Goal: Information Seeking & Learning: Learn about a topic

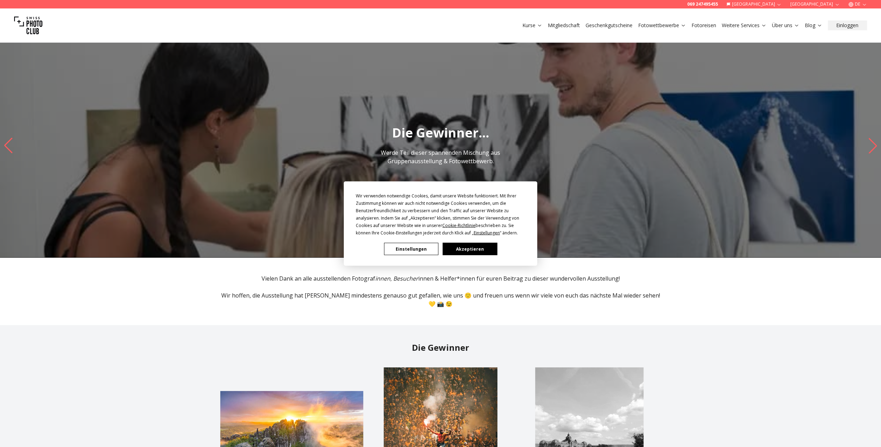
click at [472, 250] on button "Akzeptieren" at bounding box center [469, 249] width 54 height 12
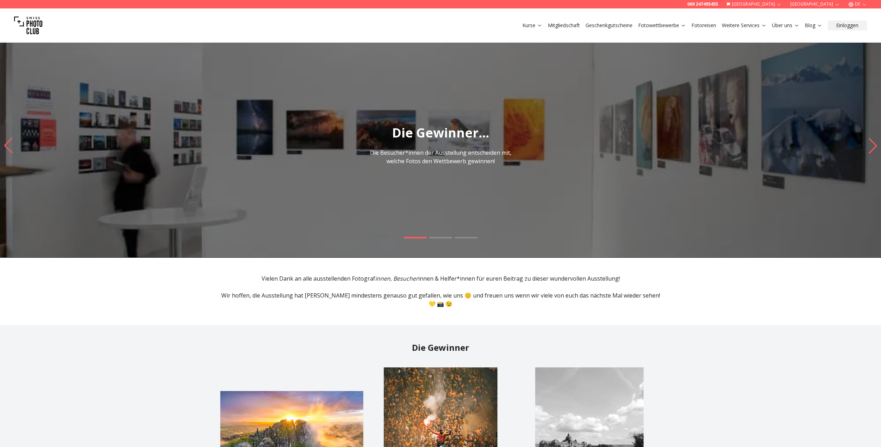
scroll to position [85, 0]
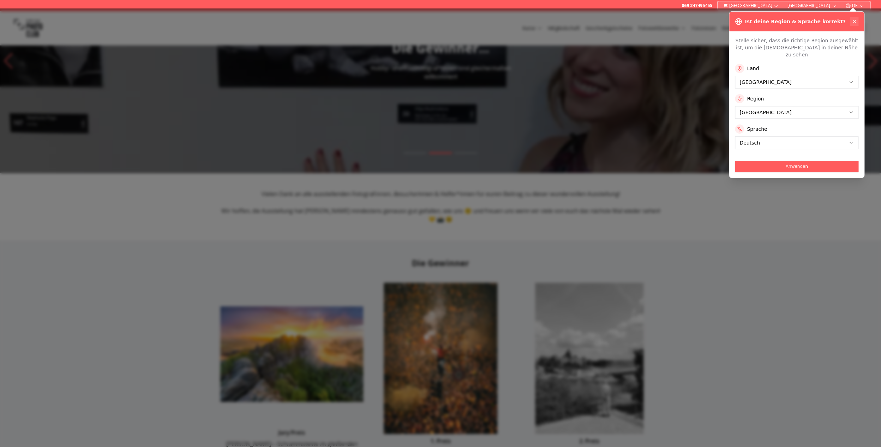
click at [854, 20] on icon at bounding box center [854, 22] width 6 height 6
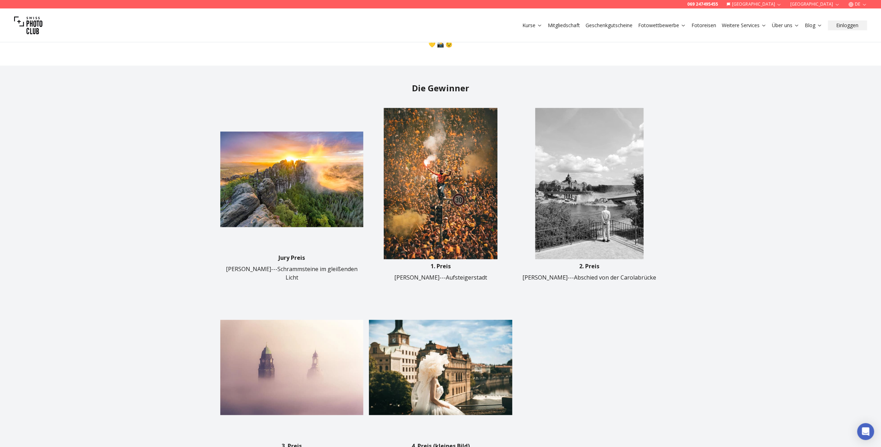
scroll to position [311, 0]
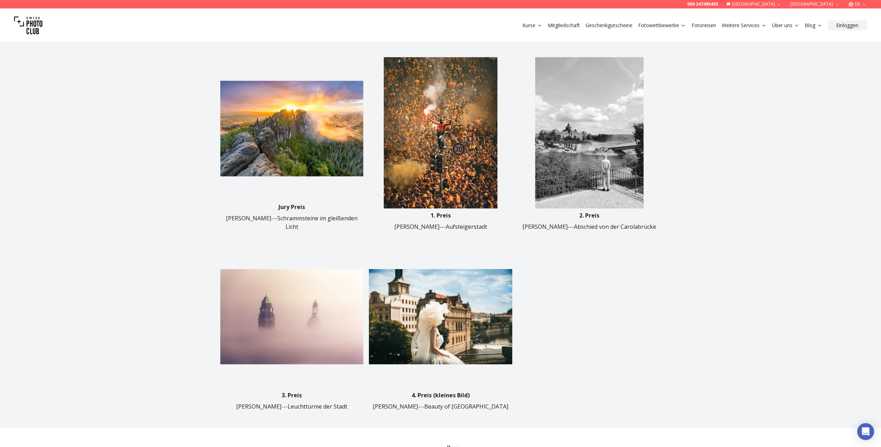
click at [601, 124] on img at bounding box center [589, 132] width 143 height 151
click at [605, 173] on img at bounding box center [589, 132] width 143 height 151
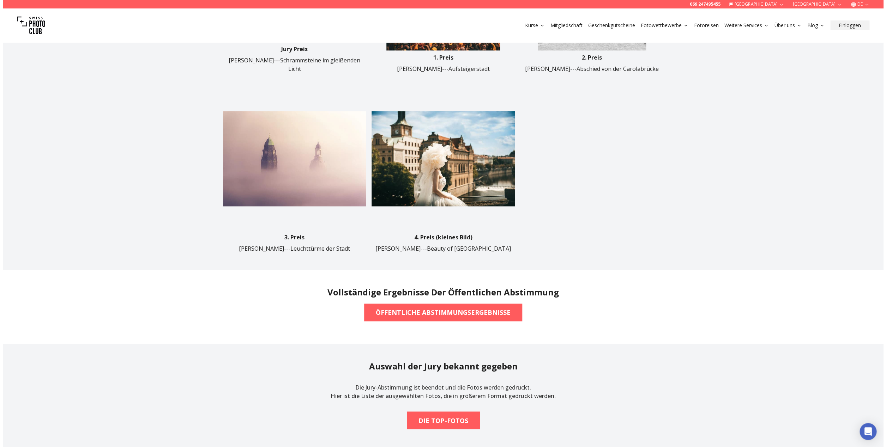
scroll to position [480, 0]
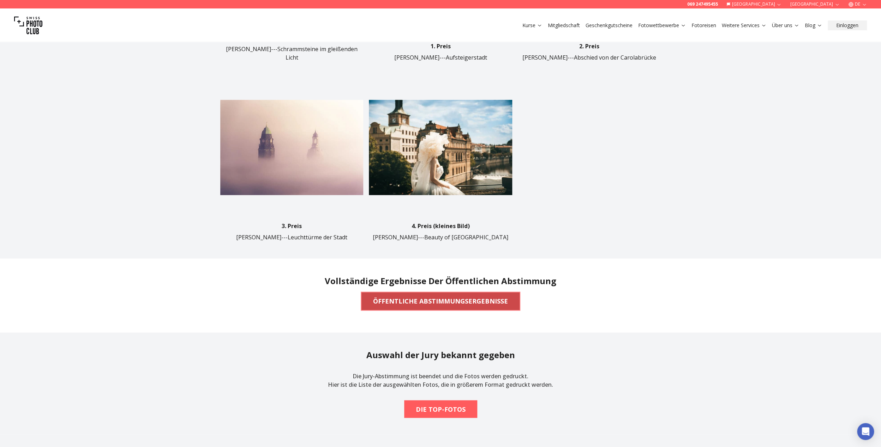
click at [465, 296] on b "ÖFFENTLICHE ABSTIMMUNGSERGEBNISSE" at bounding box center [440, 301] width 135 height 10
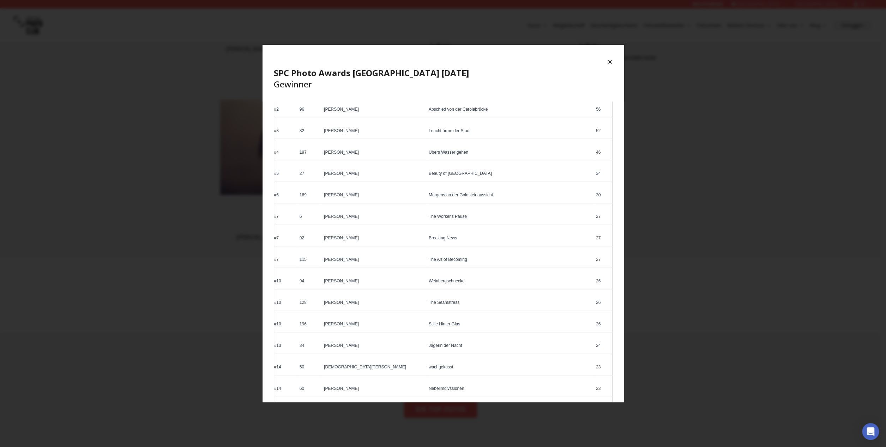
scroll to position [0, 0]
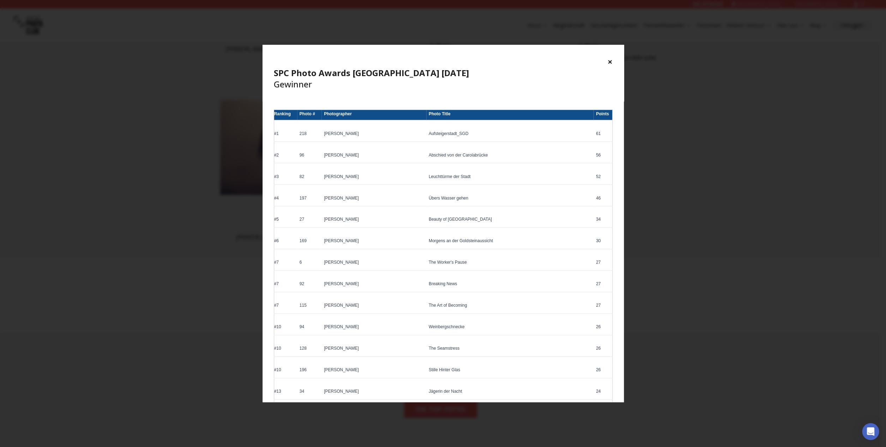
drag, startPoint x: 623, startPoint y: 375, endPoint x: 602, endPoint y: 91, distance: 285.2
click at [602, 91] on div "× SPC Photo Awards [GEOGRAPHIC_DATA] [DATE] Gewinner Ranking Photo # Photograph…" at bounding box center [443, 224] width 361 height 358
drag, startPoint x: 487, startPoint y: 155, endPoint x: 459, endPoint y: 152, distance: 27.3
click at [459, 152] on td "Abschied von der Carolabrücke" at bounding box center [509, 156] width 167 height 14
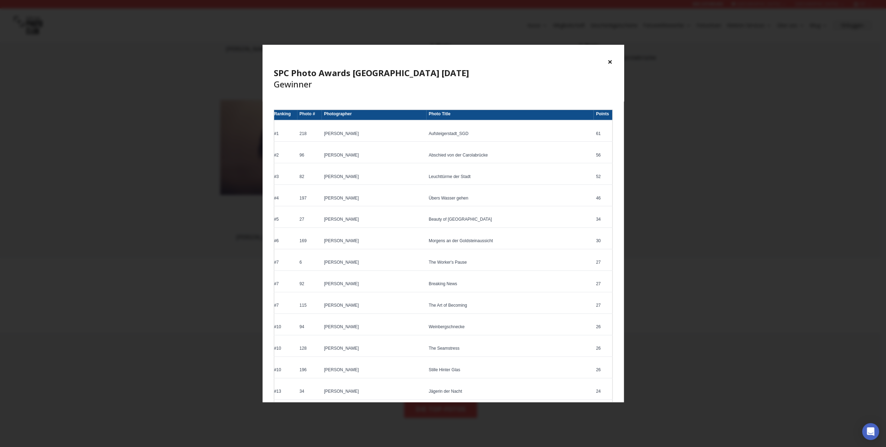
click at [466, 177] on td "Leuchttürme der Stadt" at bounding box center [509, 178] width 167 height 14
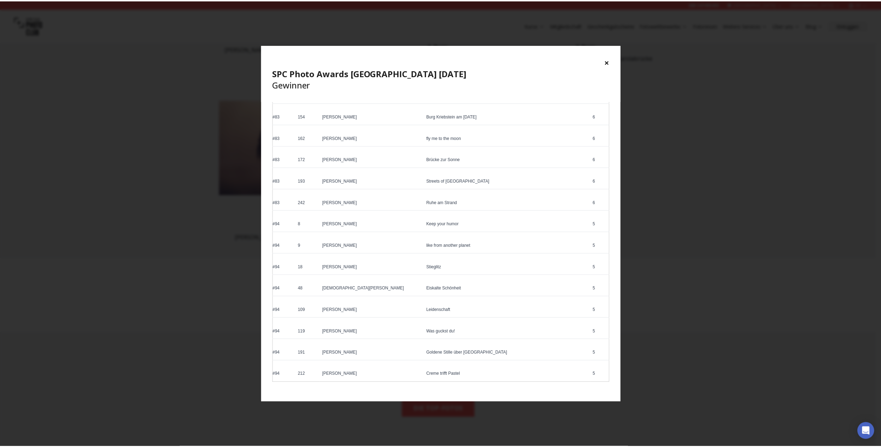
scroll to position [1911, 0]
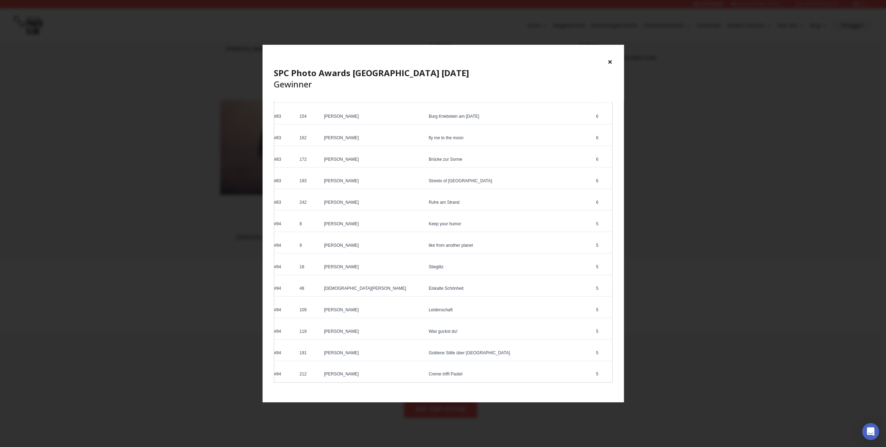
click at [613, 62] on div "× SPC Photo Awards [GEOGRAPHIC_DATA] [DATE] Gewinner" at bounding box center [443, 73] width 361 height 56
click at [611, 62] on button "×" at bounding box center [610, 61] width 5 height 11
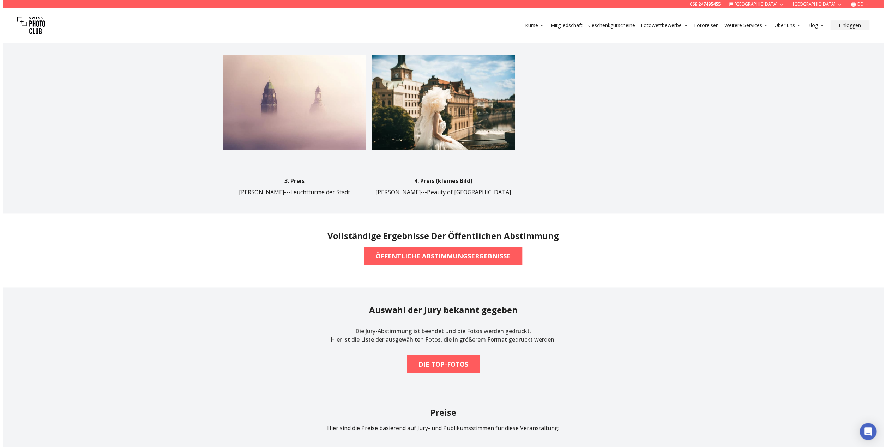
scroll to position [621, 0]
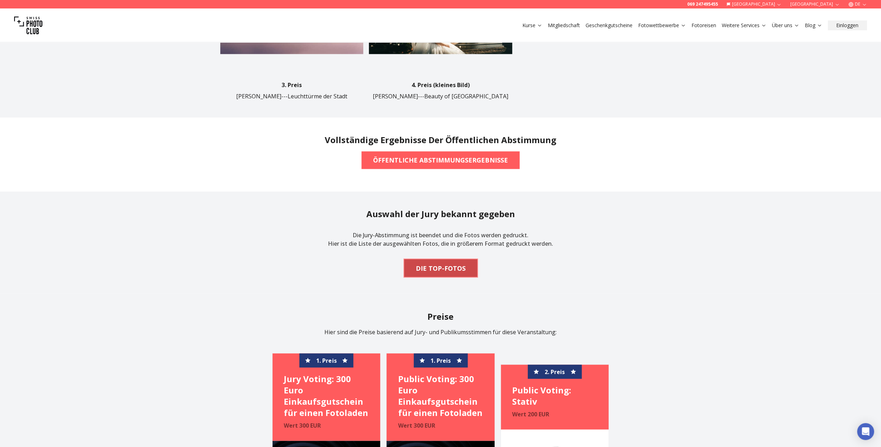
click at [460, 263] on b "DIE TOP-FOTOS" at bounding box center [441, 268] width 50 height 10
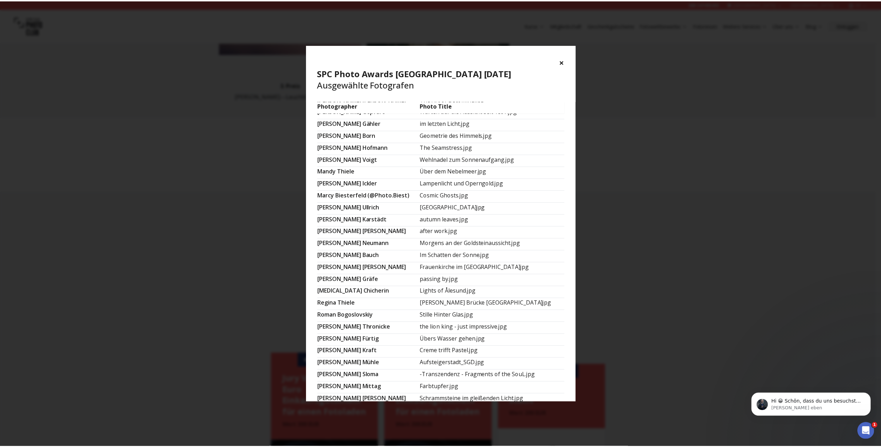
scroll to position [211, 0]
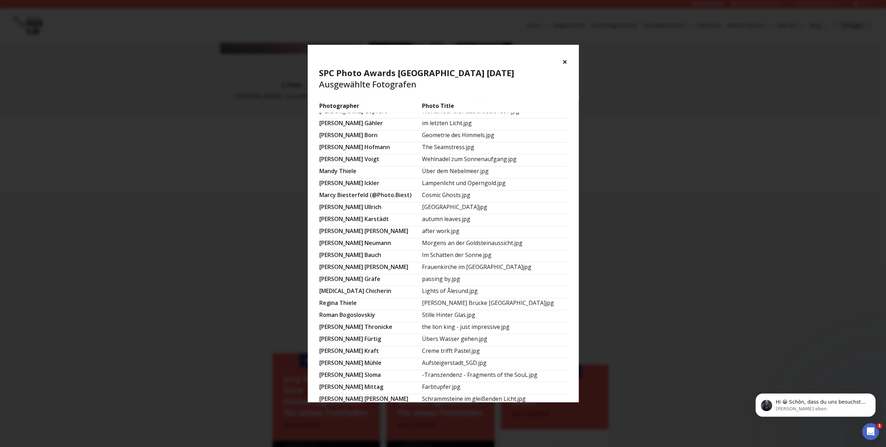
click at [564, 60] on button "×" at bounding box center [564, 61] width 5 height 11
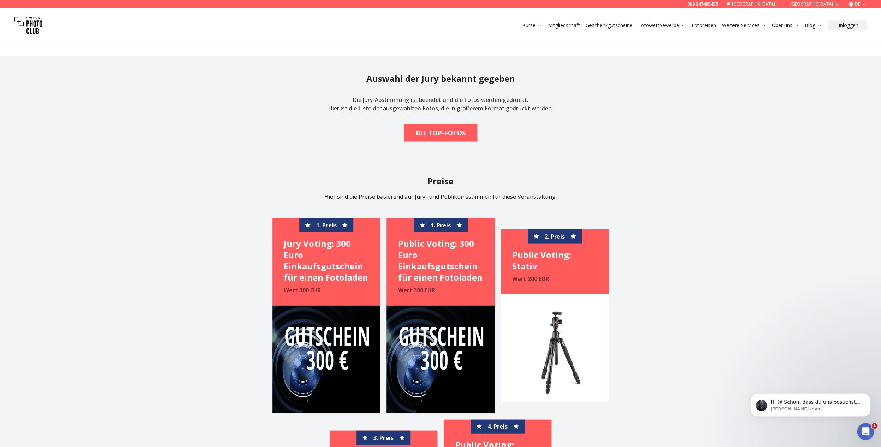
scroll to position [790, 0]
